Goal: Information Seeking & Learning: Learn about a topic

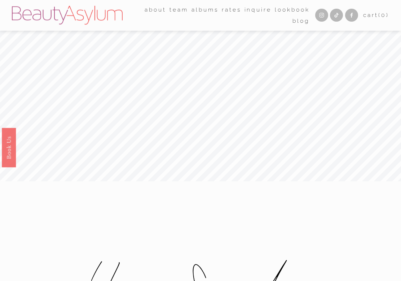
click at [229, 12] on link "Rates" at bounding box center [231, 9] width 19 height 11
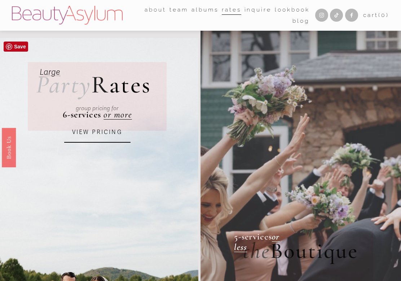
click at [84, 130] on link "VIEW PRICING" at bounding box center [97, 132] width 66 height 20
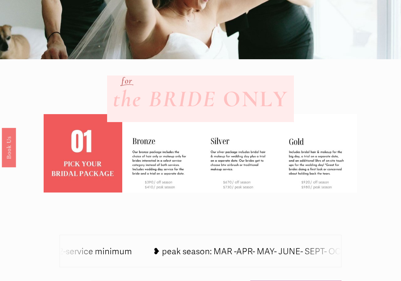
scroll to position [144, 0]
